Goal: Check status: Check status

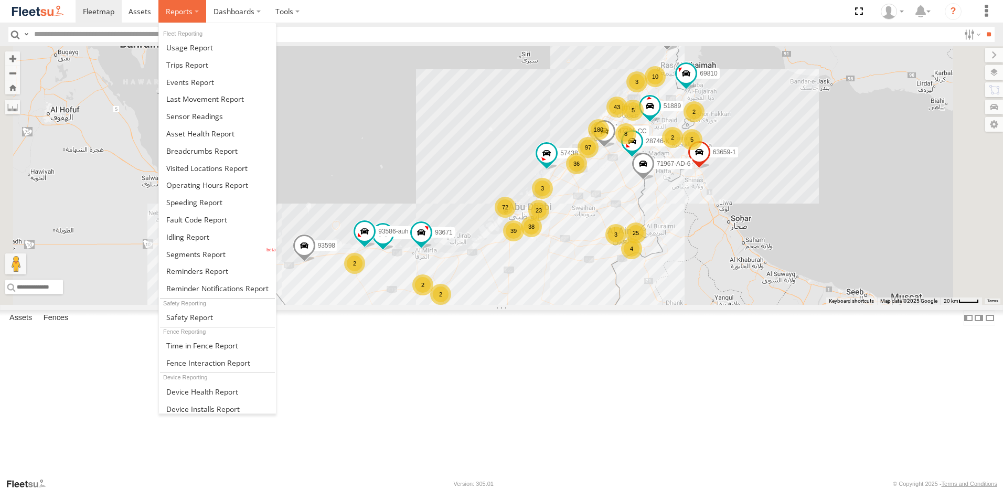
click at [177, 9] on span at bounding box center [179, 11] width 27 height 10
click at [222, 156] on link at bounding box center [217, 150] width 117 height 17
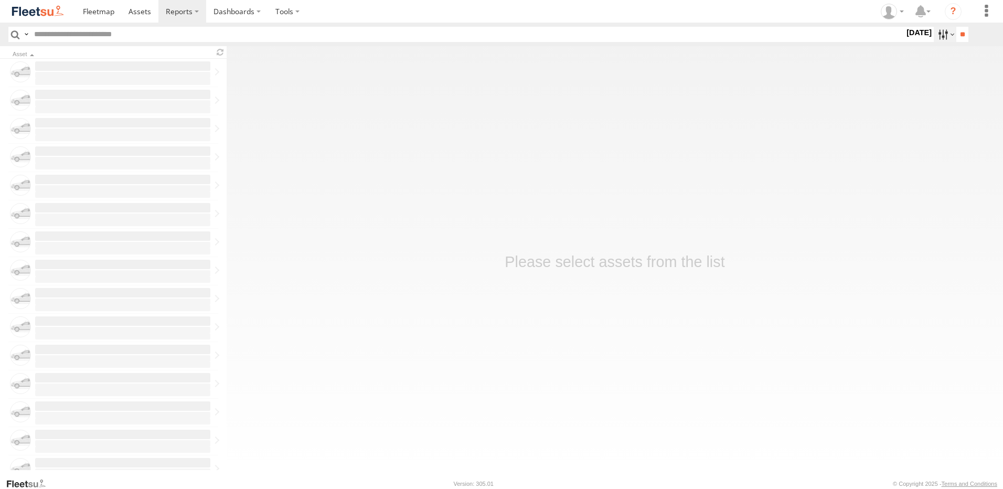
click at [935, 35] on label at bounding box center [944, 34] width 23 height 15
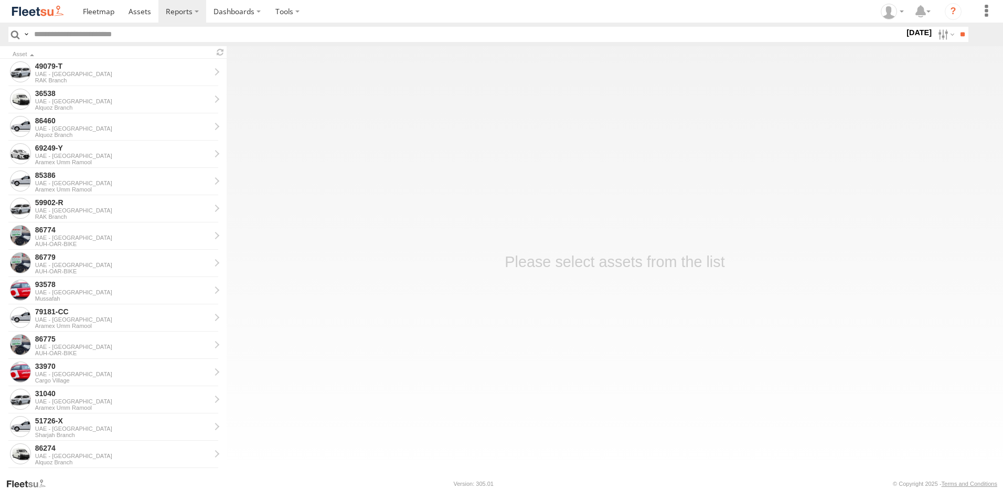
click at [0, 0] on label at bounding box center [0, 0] width 0 height 0
click at [957, 34] on input "**" at bounding box center [962, 34] width 12 height 15
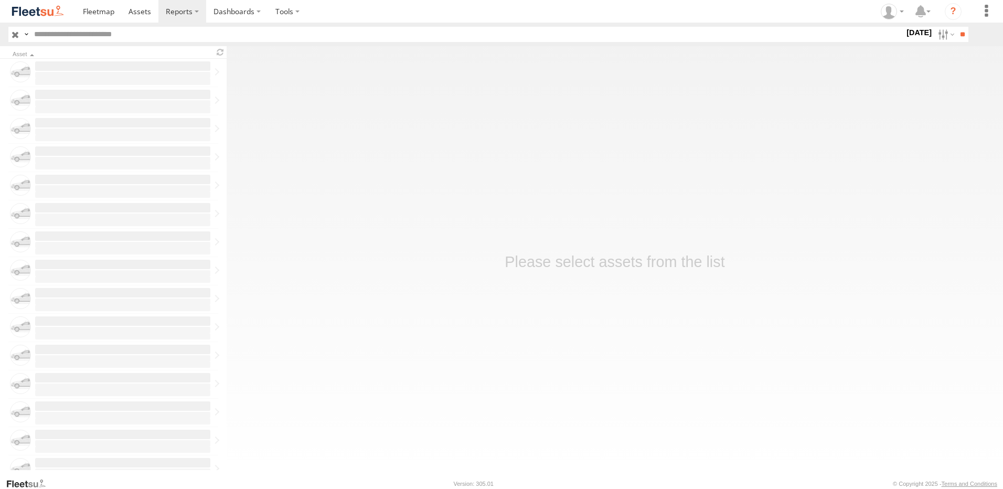
click at [93, 35] on input "text" at bounding box center [467, 34] width 874 height 15
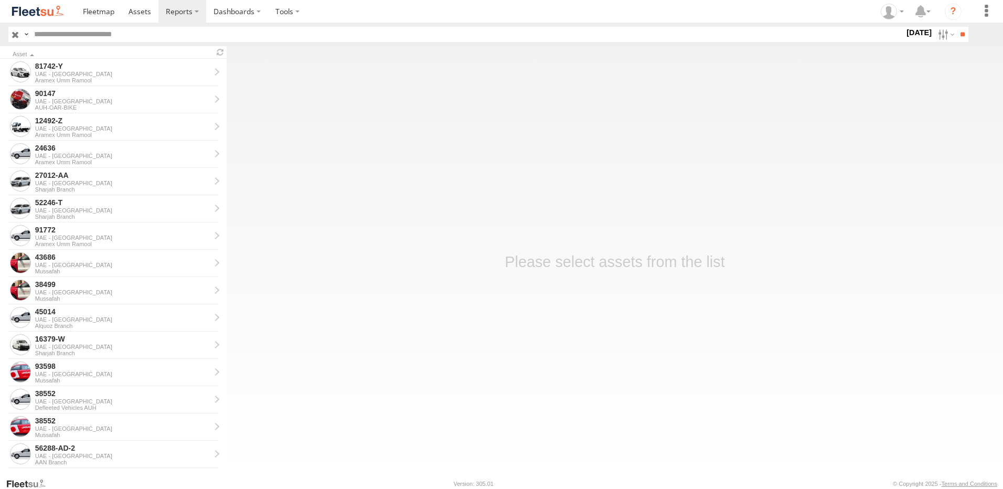
click at [55, 33] on input "text" at bounding box center [467, 34] width 874 height 15
type input "*****"
click at [956, 27] on input "**" at bounding box center [962, 34] width 12 height 15
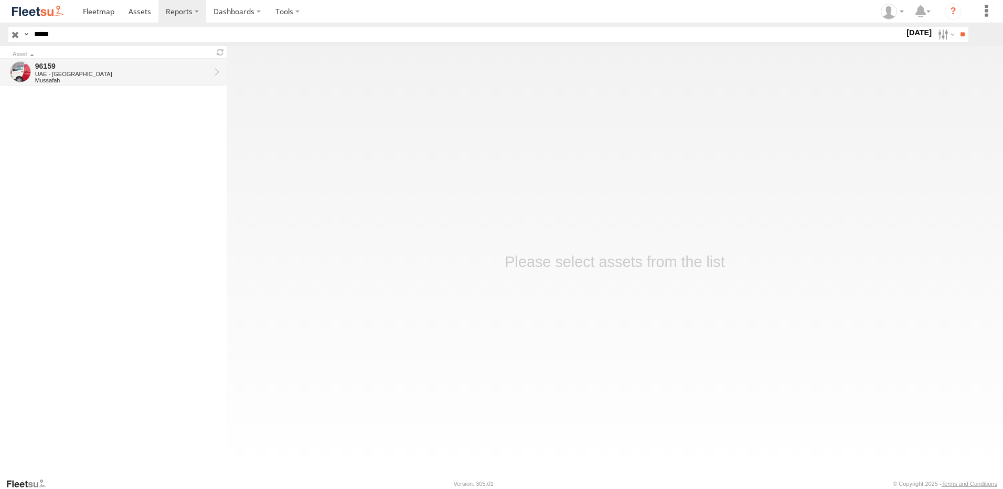
click at [110, 66] on div "96159" at bounding box center [122, 65] width 175 height 9
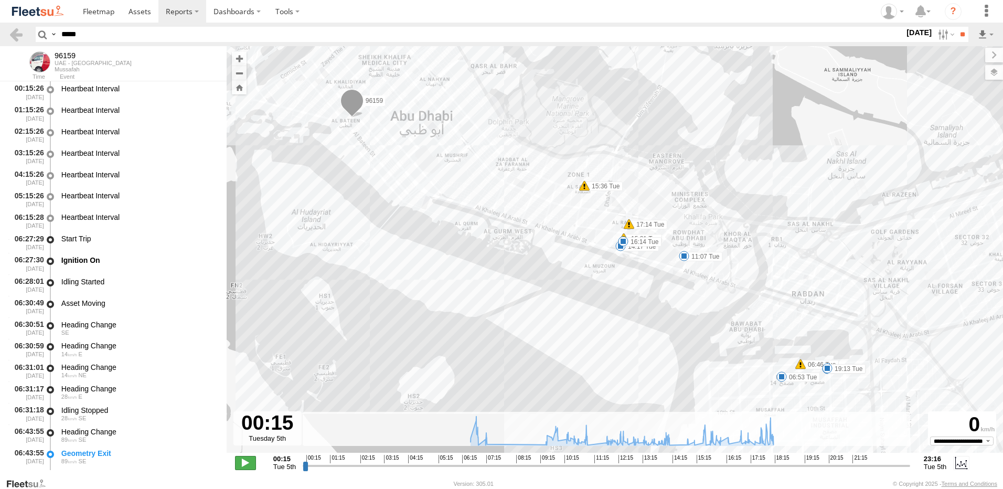
click at [247, 459] on span at bounding box center [245, 463] width 21 height 14
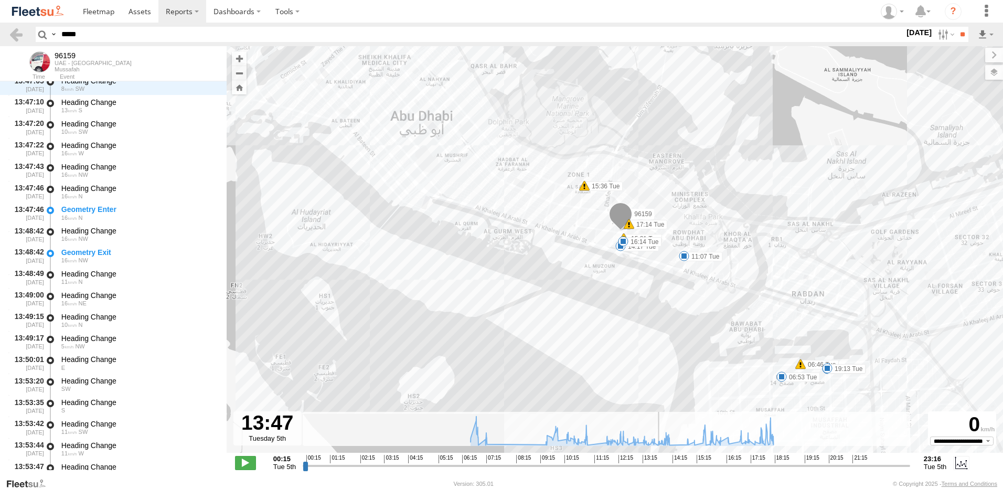
drag, startPoint x: 306, startPoint y: 465, endPoint x: 658, endPoint y: 468, distance: 352.4
click at [658, 468] on input "range" at bounding box center [606, 465] width 607 height 10
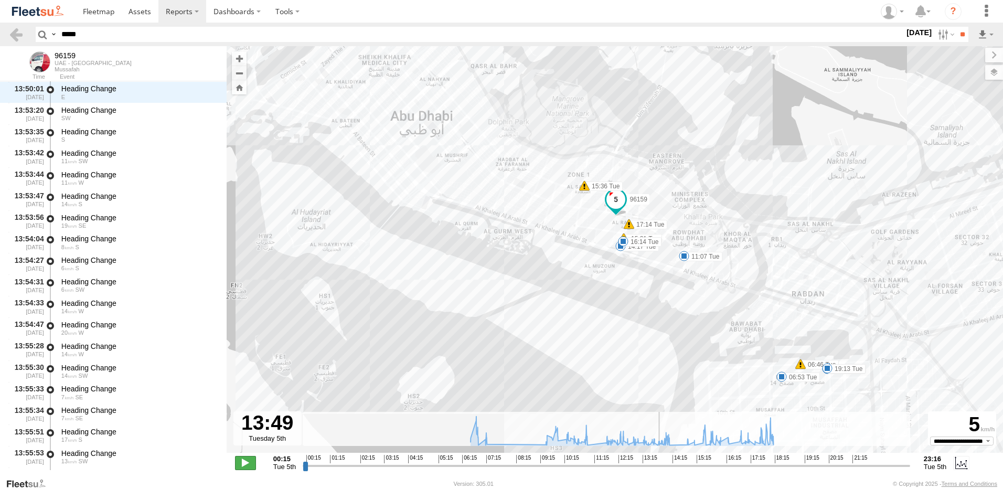
scroll to position [11120, 0]
click at [246, 457] on span at bounding box center [245, 463] width 21 height 14
click at [248, 460] on span at bounding box center [245, 463] width 21 height 14
drag, startPoint x: 662, startPoint y: 465, endPoint x: 675, endPoint y: 463, distance: 13.3
click at [675, 463] on input "range" at bounding box center [606, 465] width 607 height 10
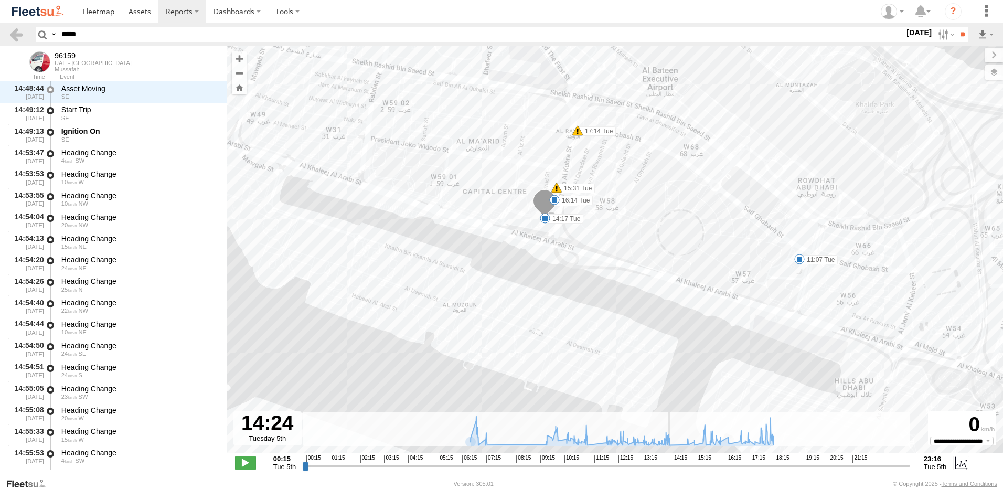
drag, startPoint x: 683, startPoint y: 463, endPoint x: 674, endPoint y: 463, distance: 8.4
click at [674, 463] on input "range" at bounding box center [606, 465] width 607 height 10
type input "**********"
click at [244, 461] on span at bounding box center [245, 463] width 21 height 14
